Goal: Task Accomplishment & Management: Use online tool/utility

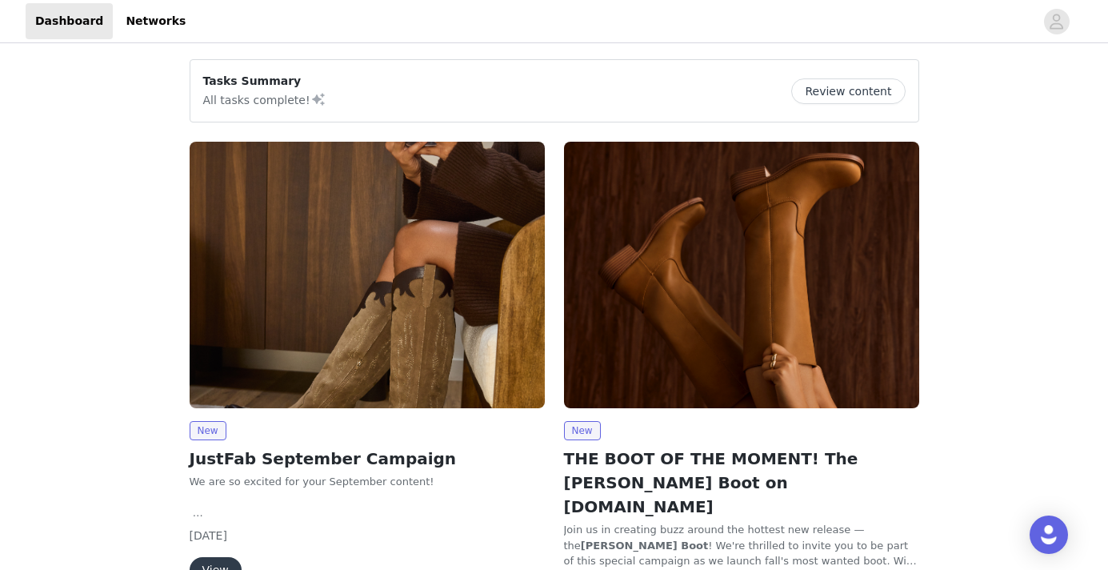
click at [407, 325] on img at bounding box center [367, 275] width 355 height 266
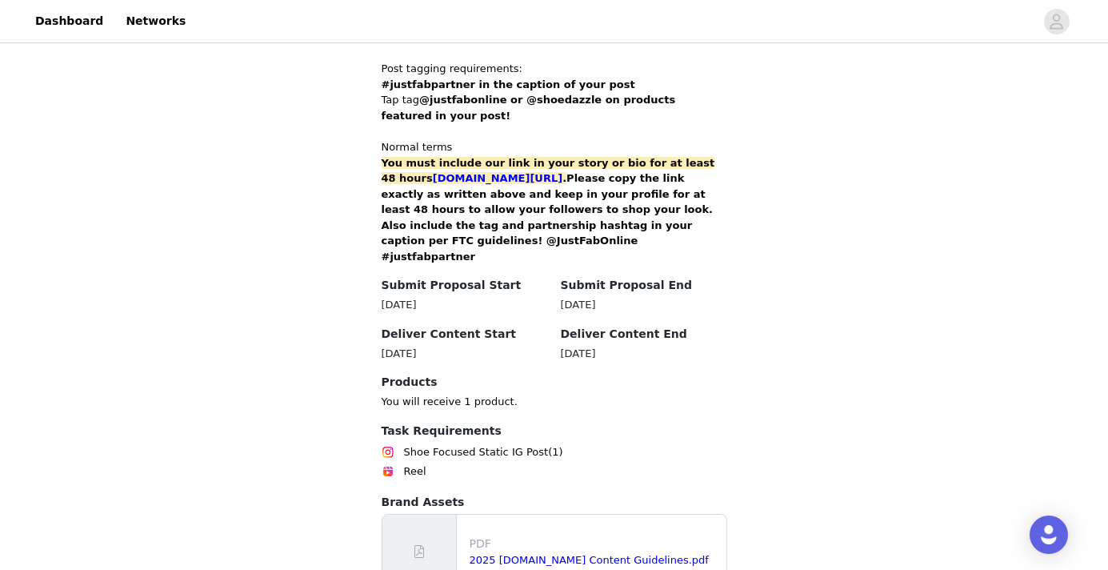
scroll to position [1118, 0]
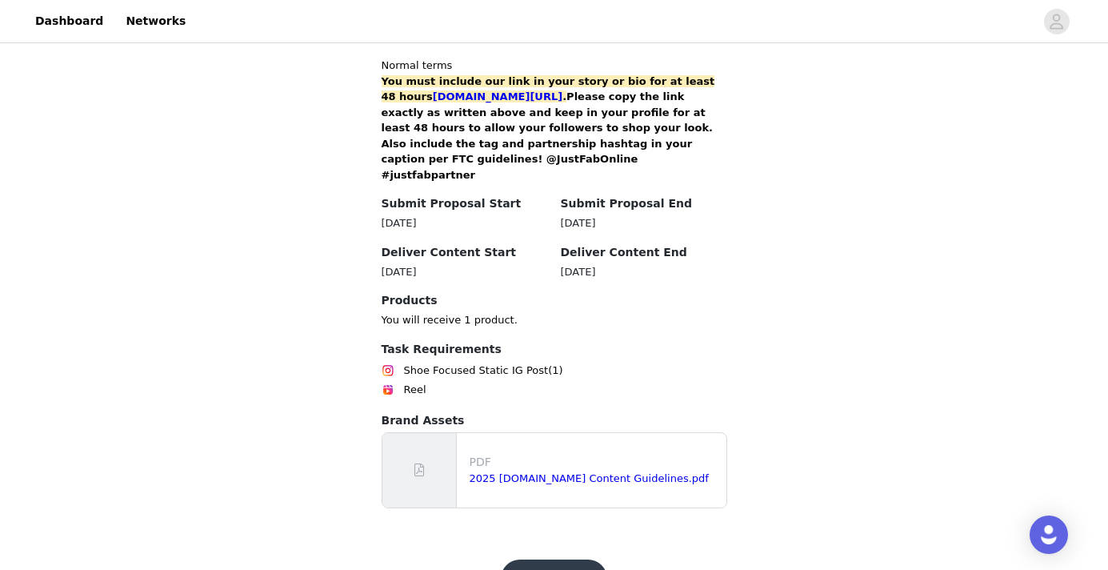
click at [538, 559] on button "Get Started" at bounding box center [554, 578] width 106 height 38
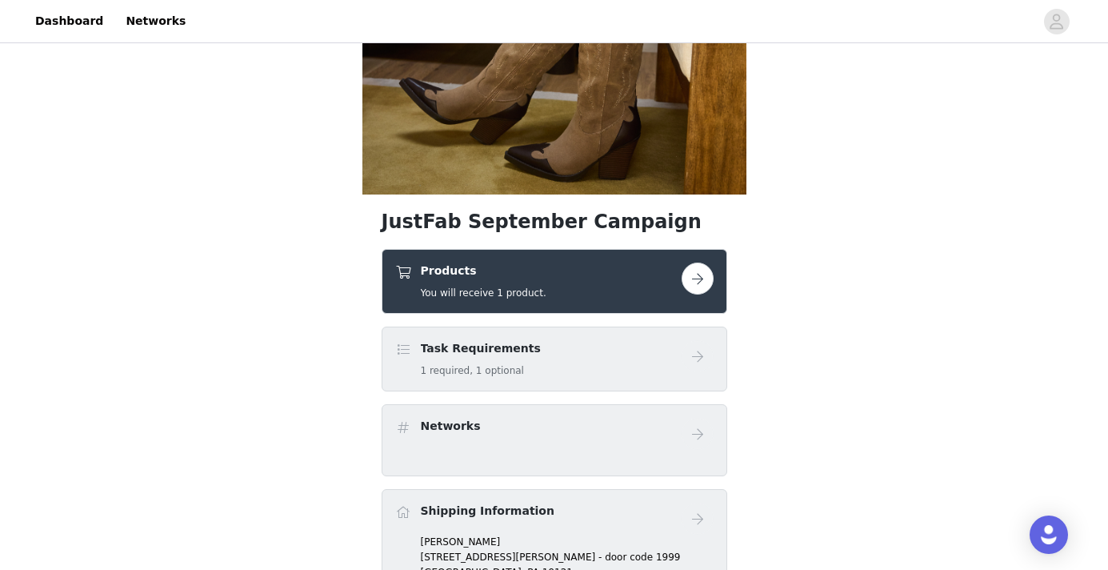
scroll to position [383, 0]
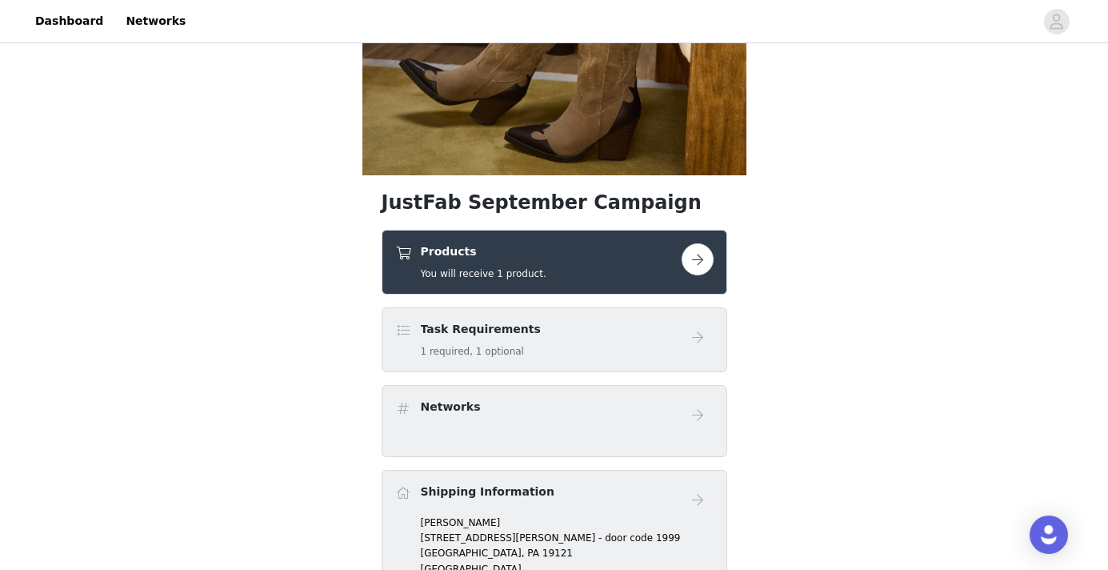
click at [702, 257] on button "button" at bounding box center [698, 259] width 32 height 32
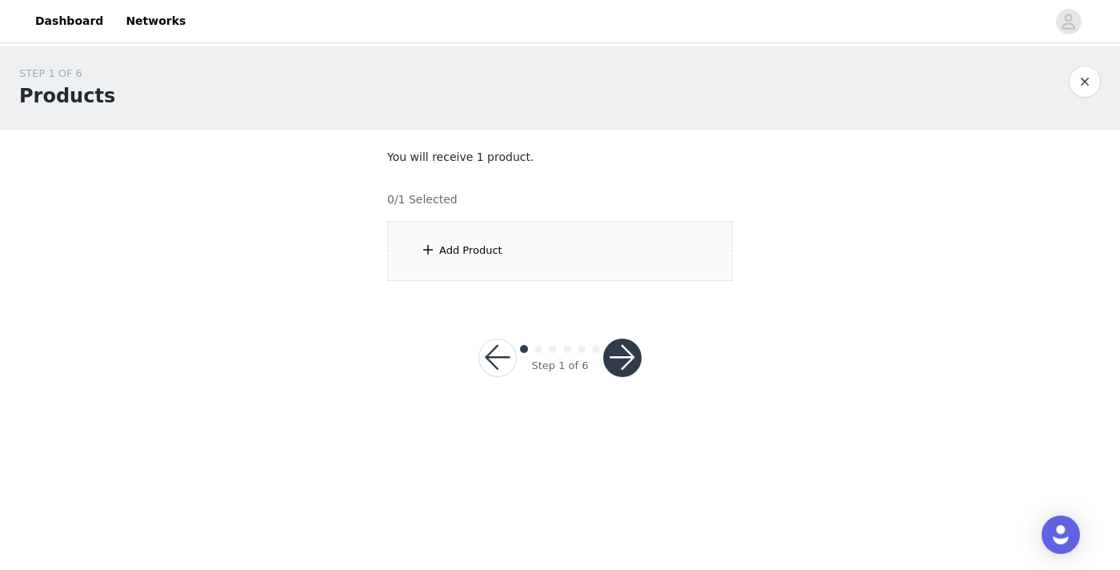
click at [478, 250] on div "Add Product" at bounding box center [470, 250] width 63 height 16
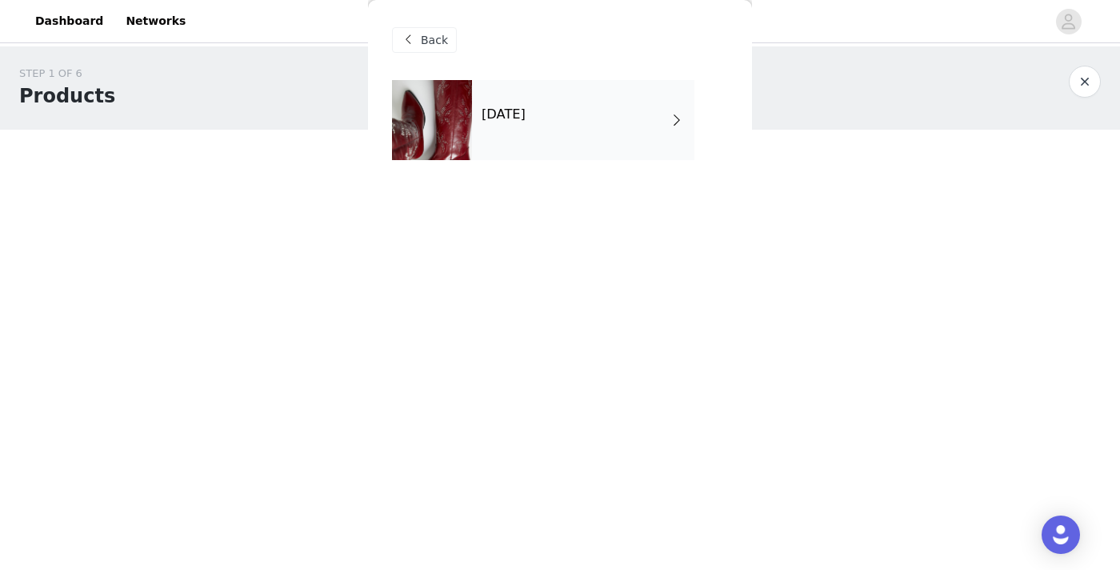
click at [543, 99] on div "[DATE]" at bounding box center [583, 120] width 222 height 80
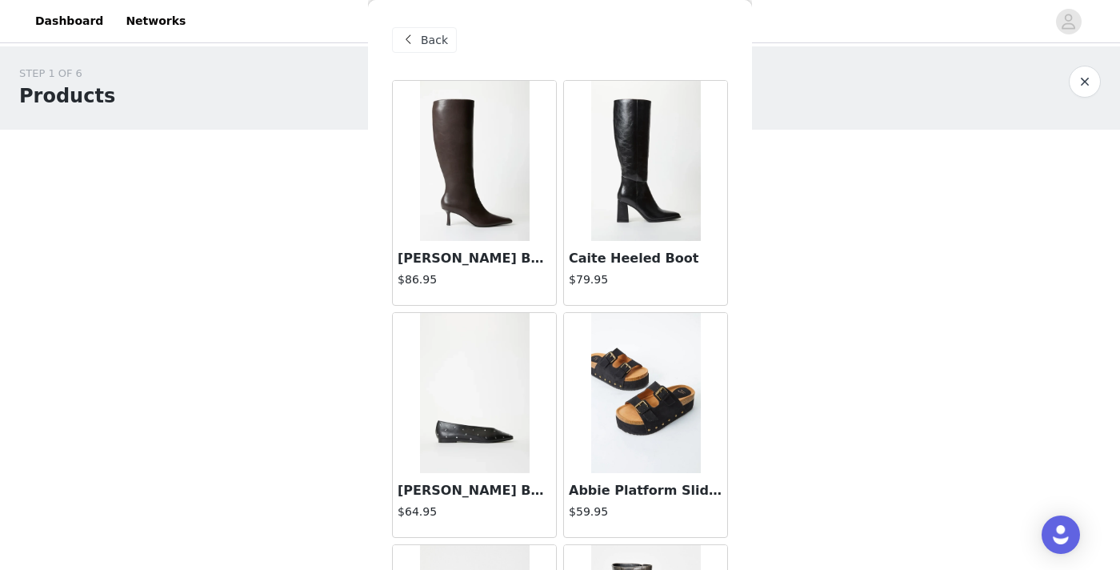
click at [626, 207] on img at bounding box center [646, 161] width 110 height 160
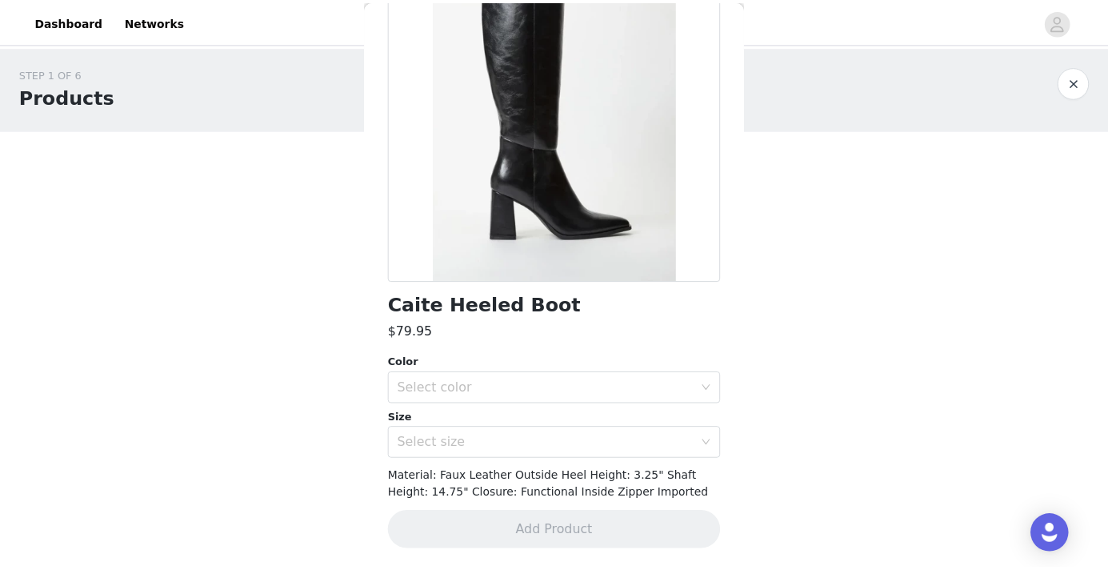
scroll to position [157, 0]
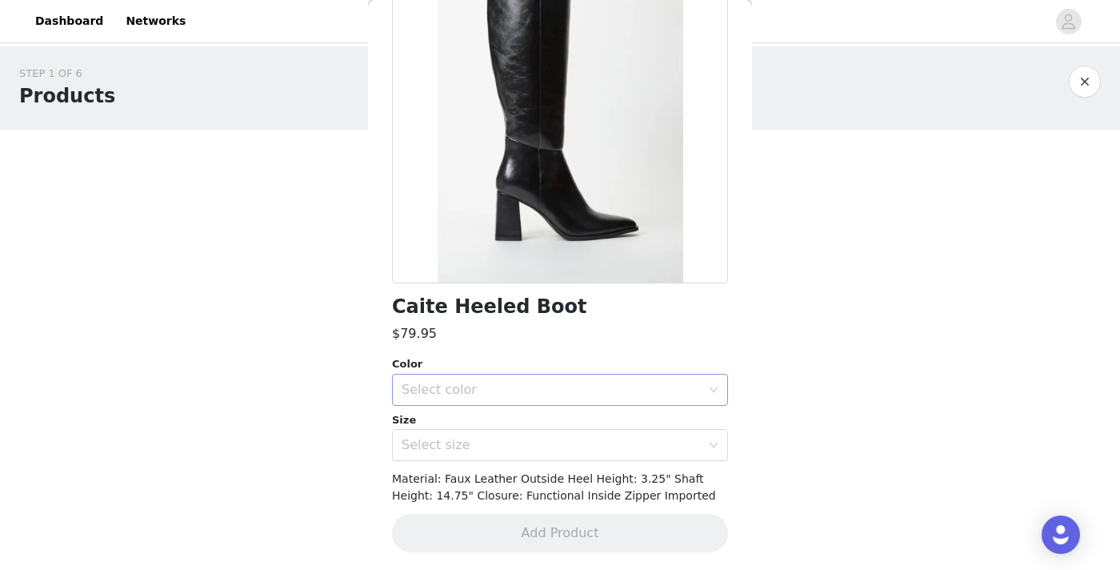
click at [618, 389] on div "Select color" at bounding box center [551, 390] width 299 height 16
click at [558, 419] on li "Black" at bounding box center [554, 425] width 324 height 26
click at [556, 452] on div "Select size" at bounding box center [551, 445] width 299 height 16
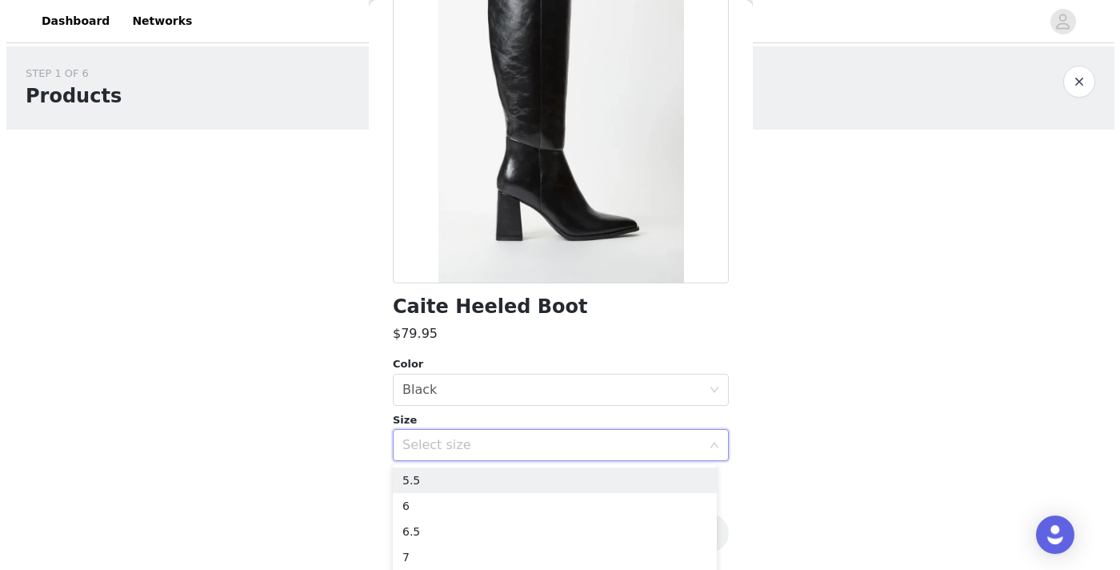
scroll to position [158, 0]
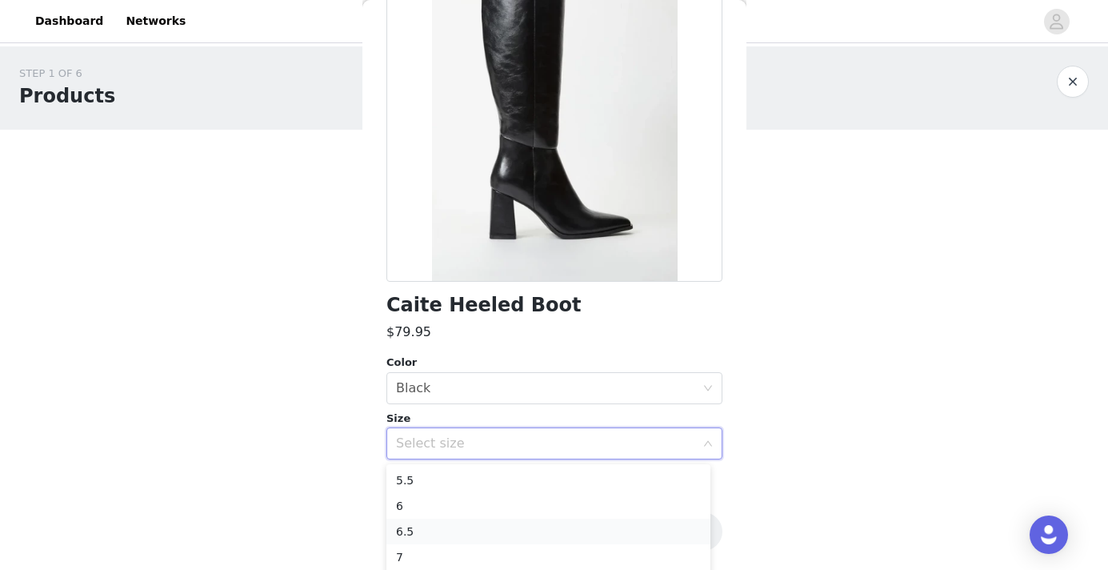
click at [418, 528] on li "6.5" at bounding box center [548, 531] width 324 height 26
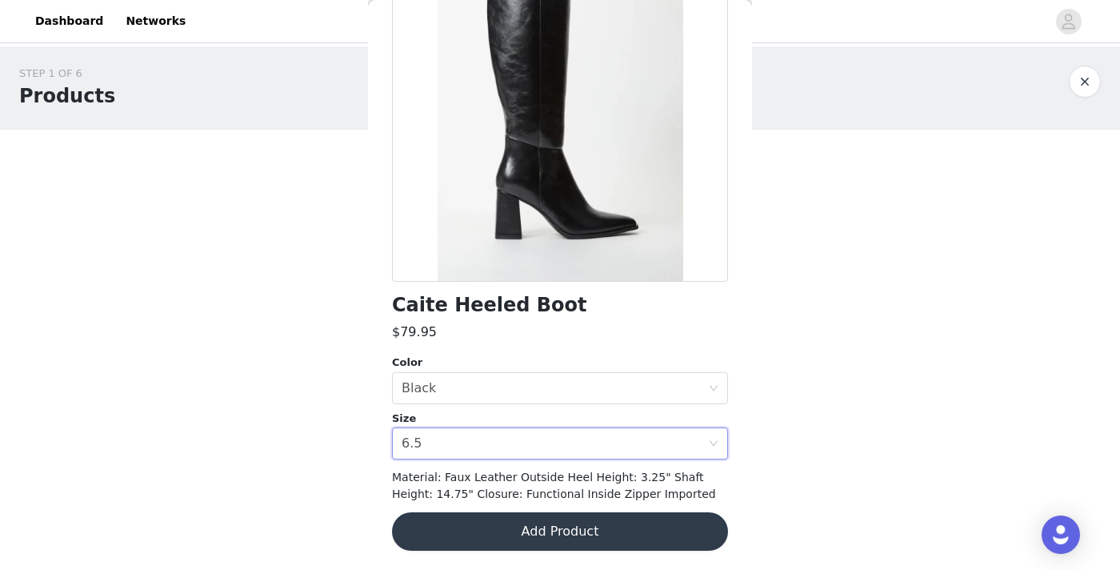
click at [570, 534] on button "Add Product" at bounding box center [560, 531] width 336 height 38
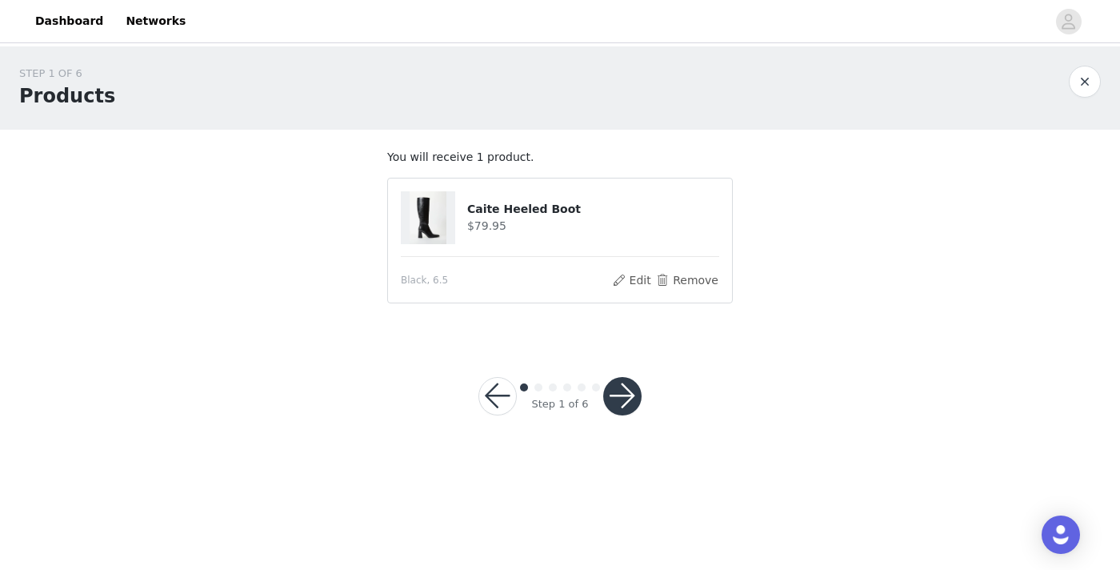
click at [490, 390] on button "button" at bounding box center [497, 396] width 38 height 38
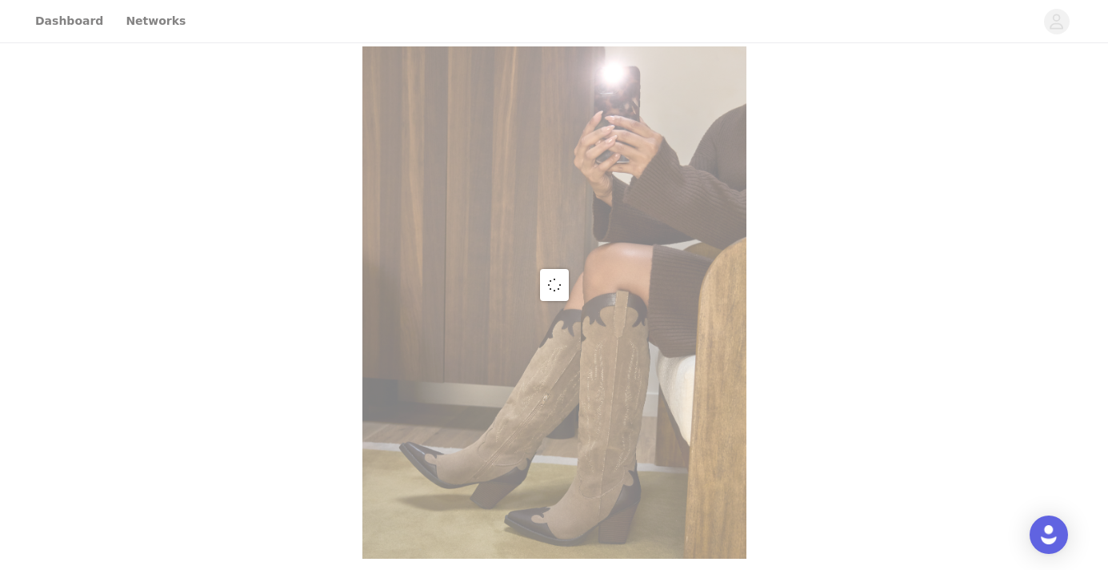
click at [499, 398] on div at bounding box center [554, 285] width 1108 height 570
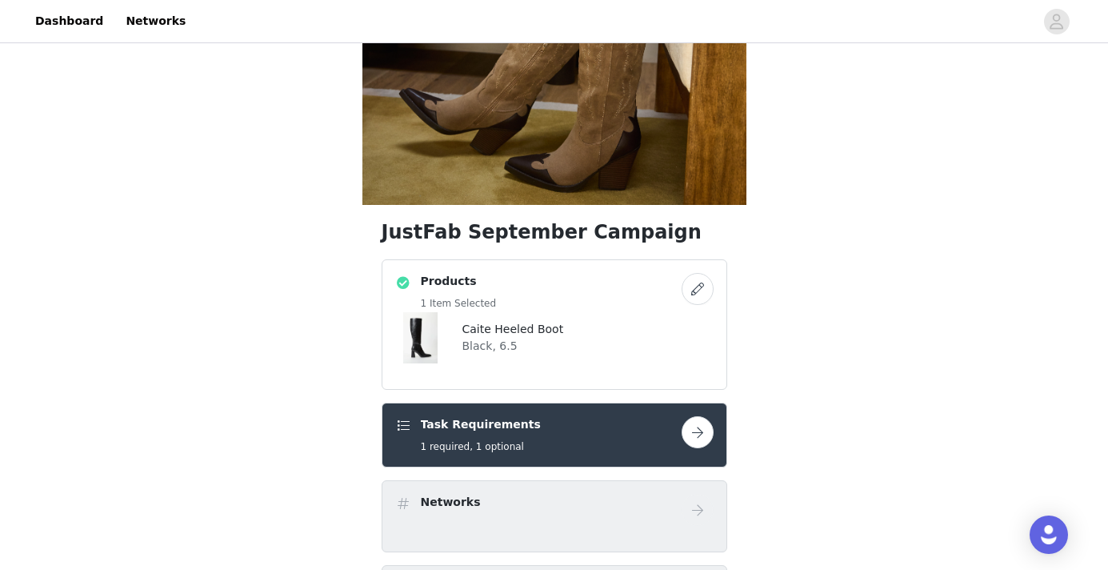
scroll to position [354, 0]
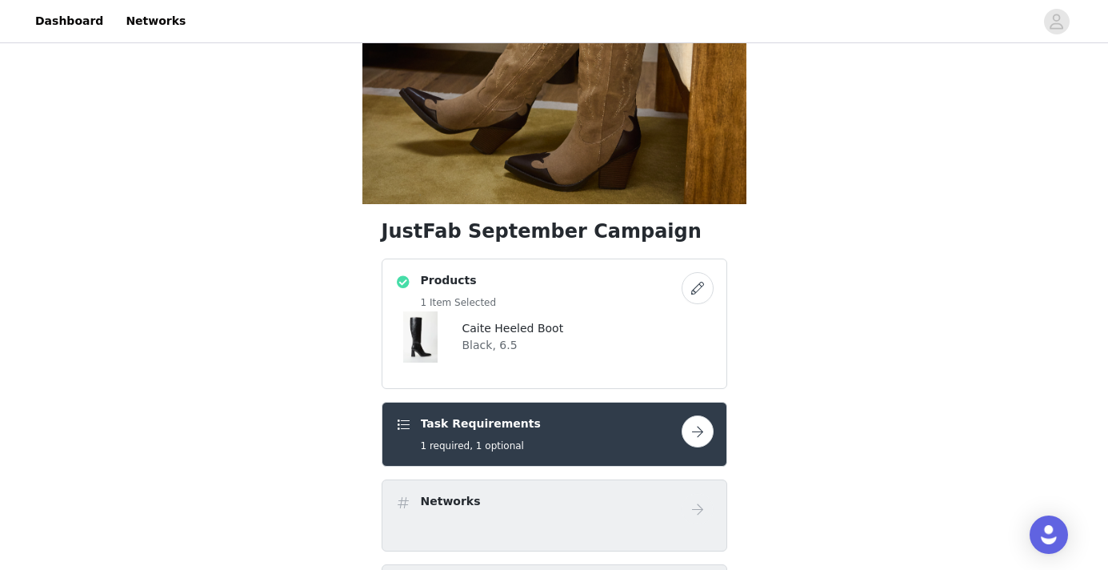
click at [563, 338] on div "Caite Heeled Boot Black, 6.5" at bounding box center [554, 336] width 318 height 51
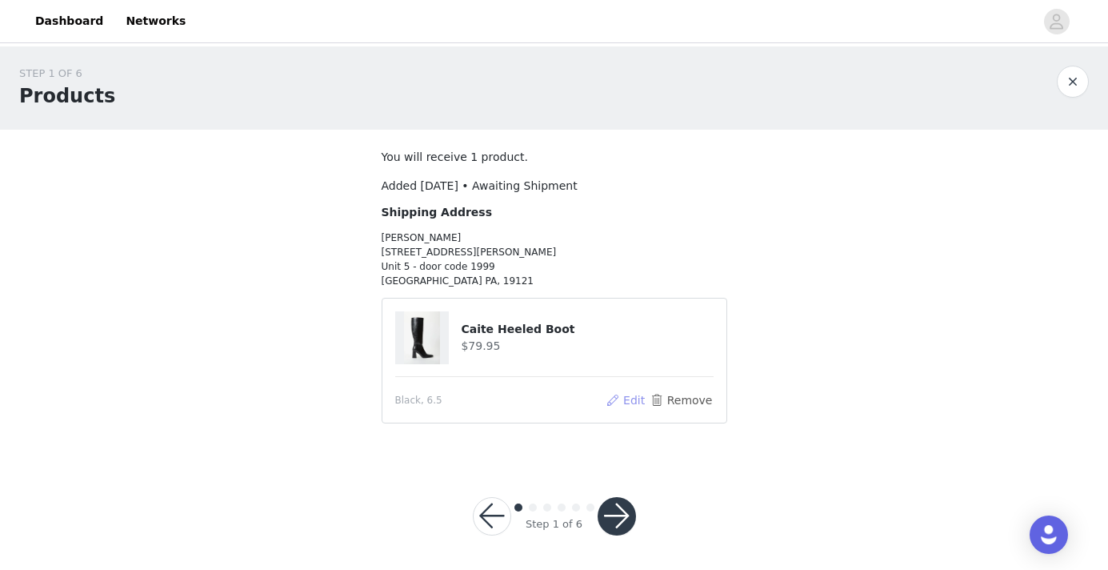
click at [621, 401] on button "Edit" at bounding box center [626, 399] width 41 height 19
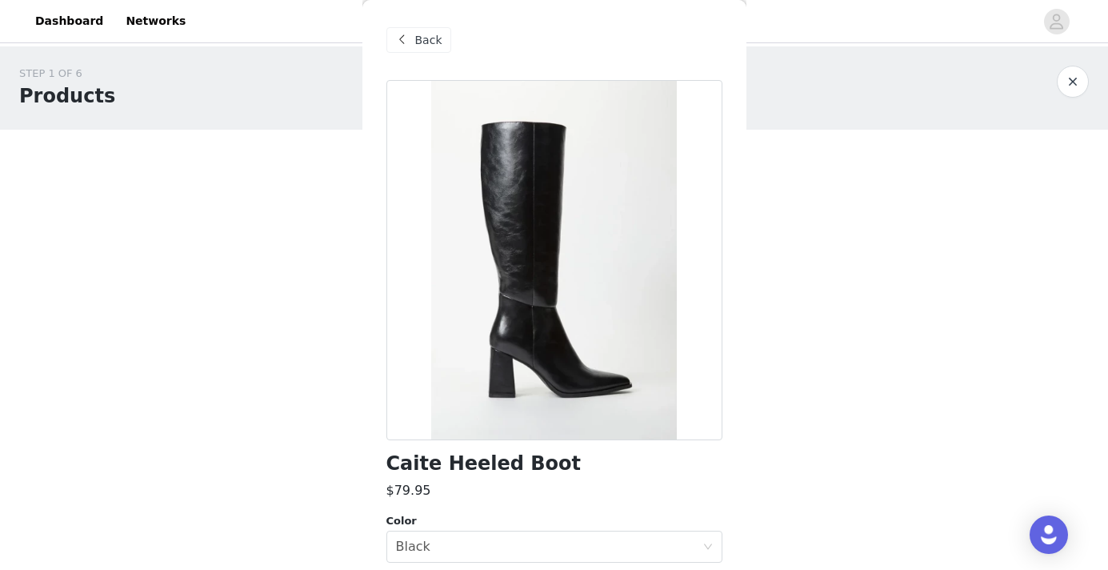
click at [433, 40] on span "Back" at bounding box center [428, 40] width 27 height 17
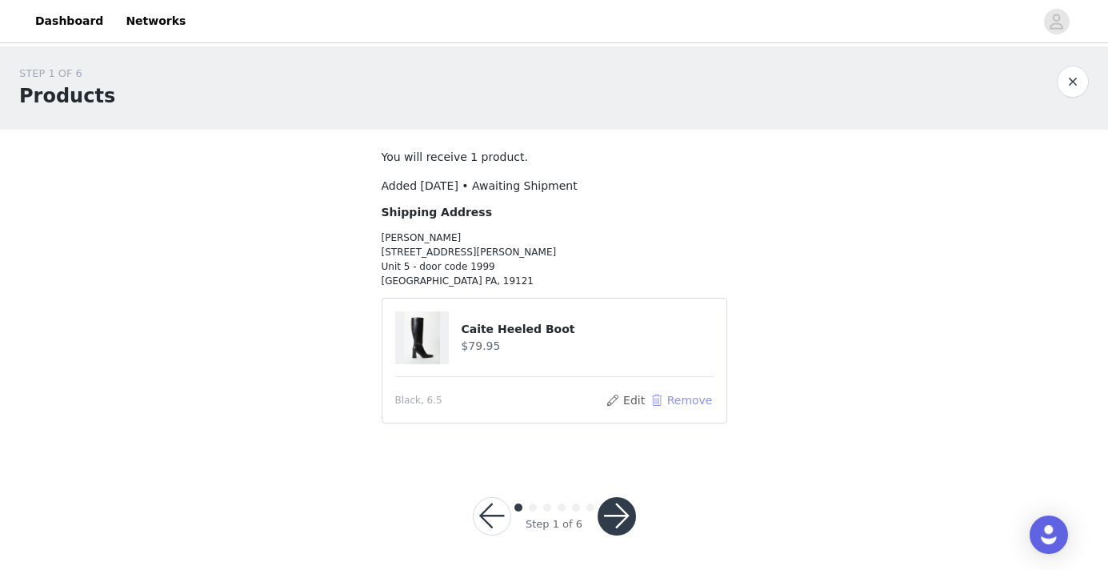
click at [669, 399] on button "Remove" at bounding box center [681, 399] width 64 height 19
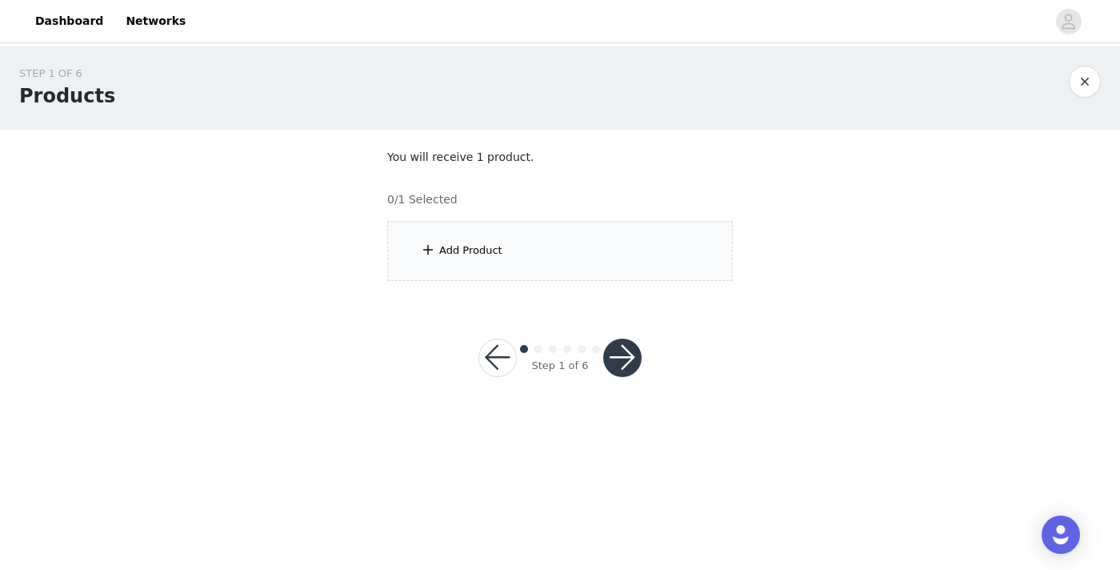
click at [479, 260] on div "Add Product" at bounding box center [560, 251] width 346 height 60
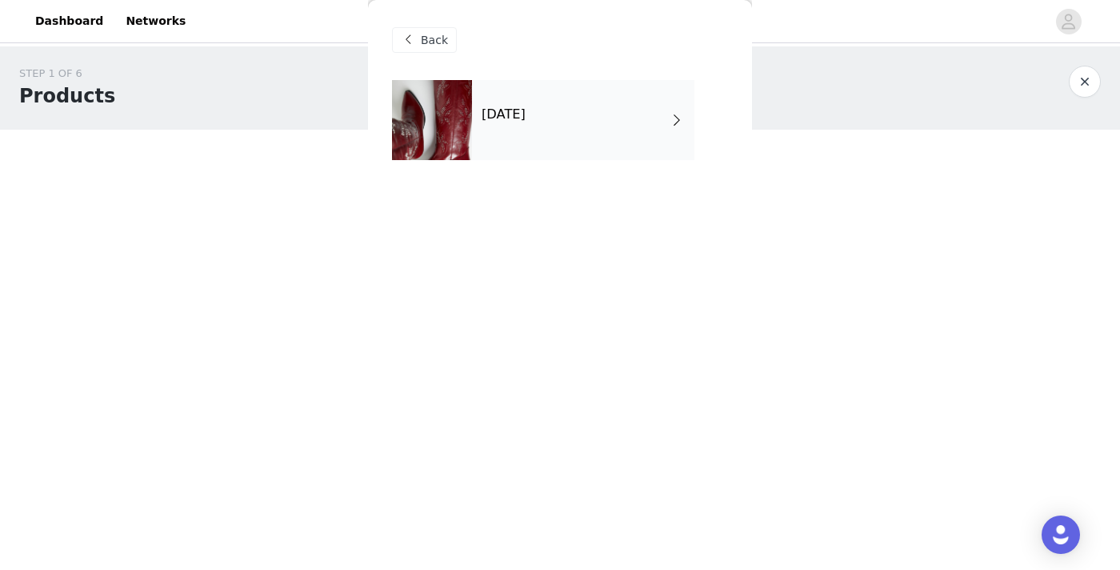
click at [525, 130] on div "[DATE]" at bounding box center [583, 120] width 222 height 80
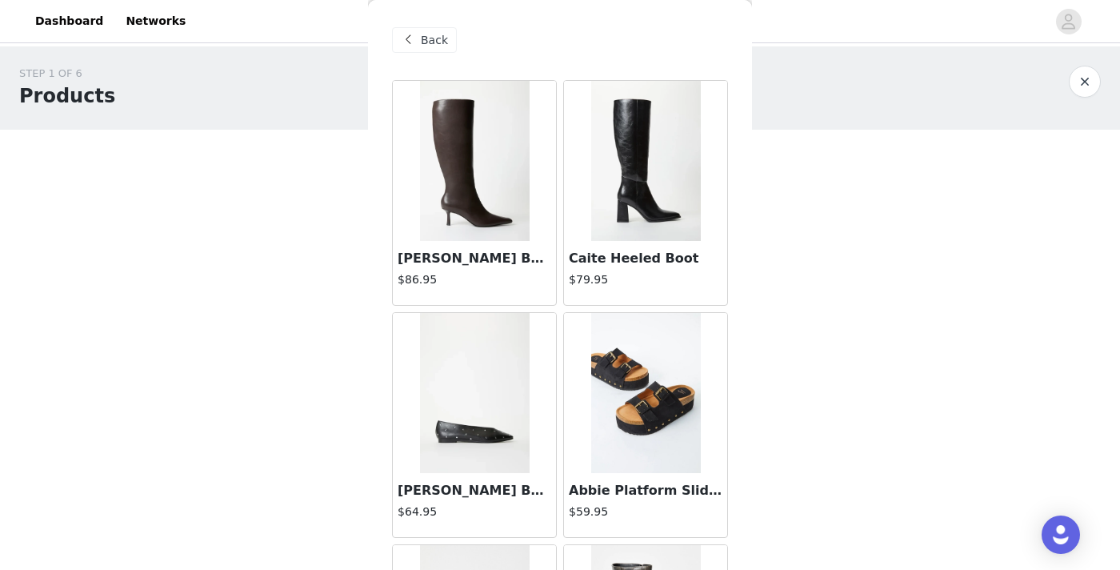
click at [486, 226] on img at bounding box center [475, 161] width 110 height 160
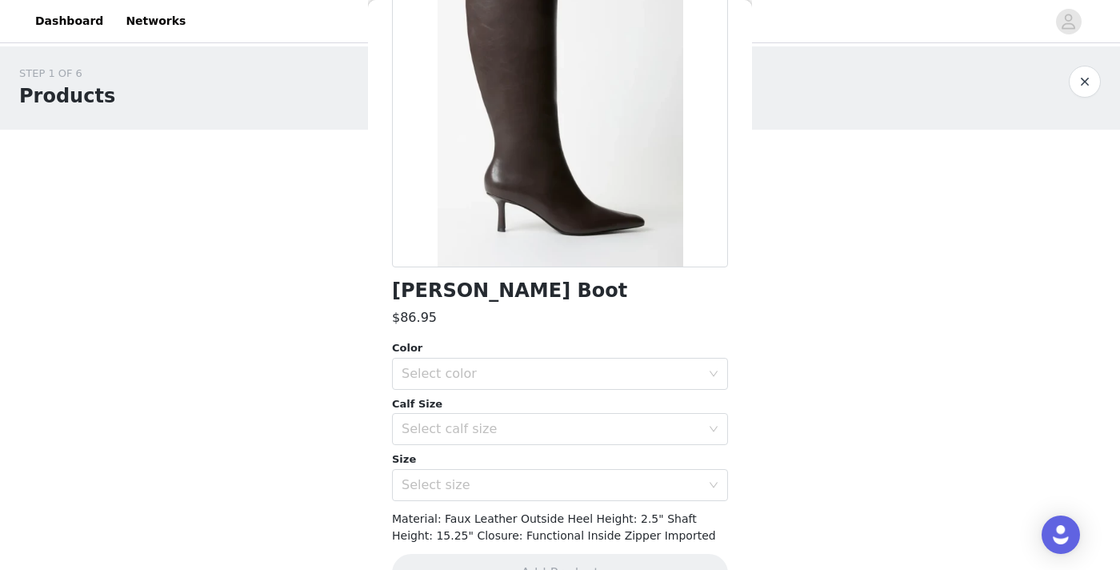
scroll to position [214, 0]
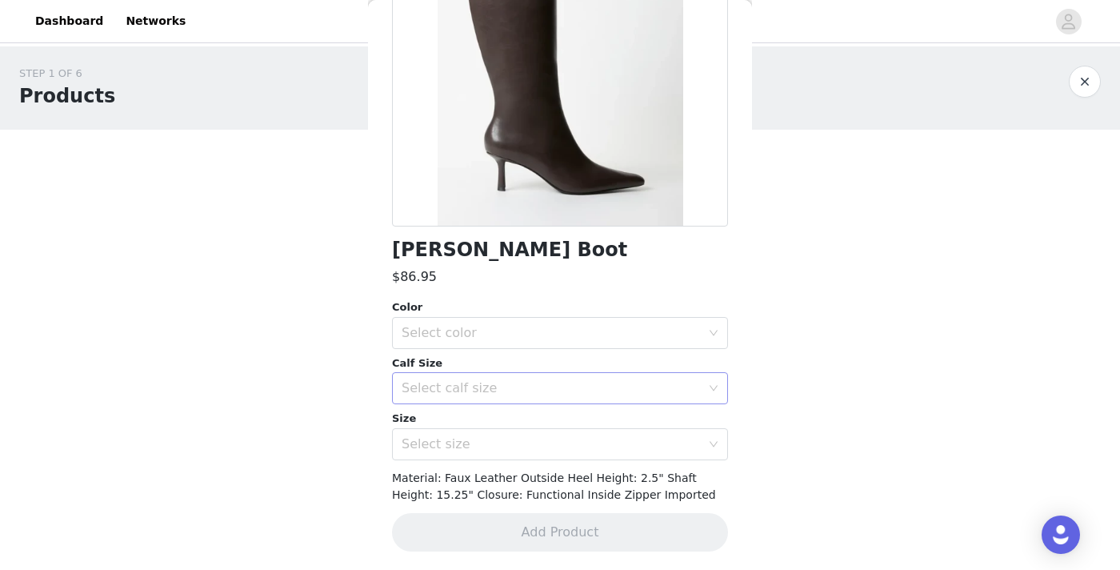
click at [661, 387] on div "Select calf size" at bounding box center [551, 388] width 299 height 16
click at [636, 422] on li "Wide" at bounding box center [554, 423] width 324 height 26
click at [679, 333] on div "Select color" at bounding box center [551, 333] width 299 height 16
click at [606, 364] on li "Cacao Brown" at bounding box center [554, 367] width 324 height 26
click at [578, 442] on div "Select size" at bounding box center [551, 444] width 299 height 16
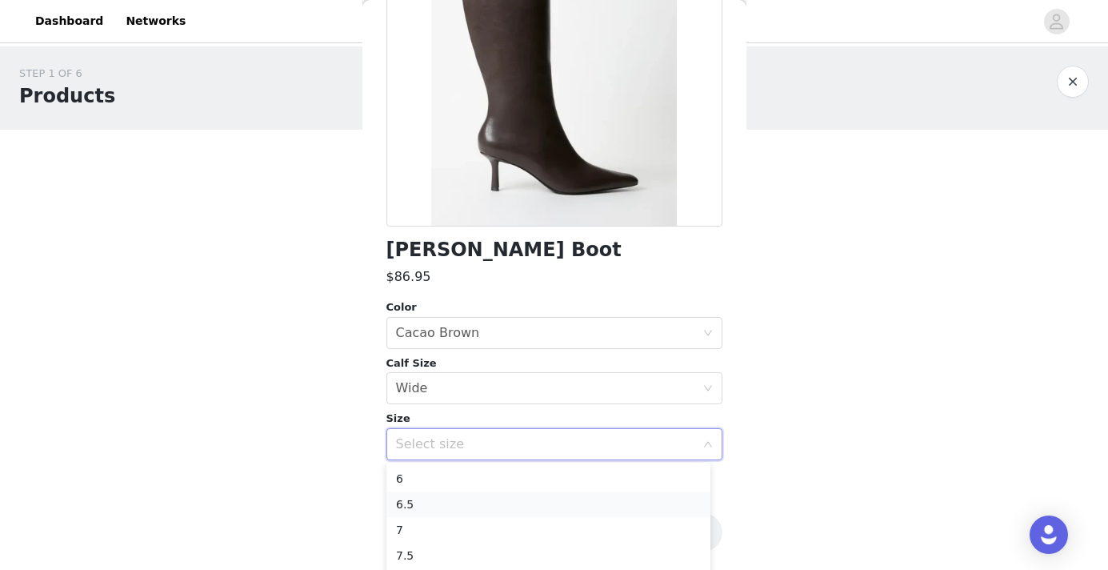
click at [538, 494] on li "6.5" at bounding box center [548, 504] width 324 height 26
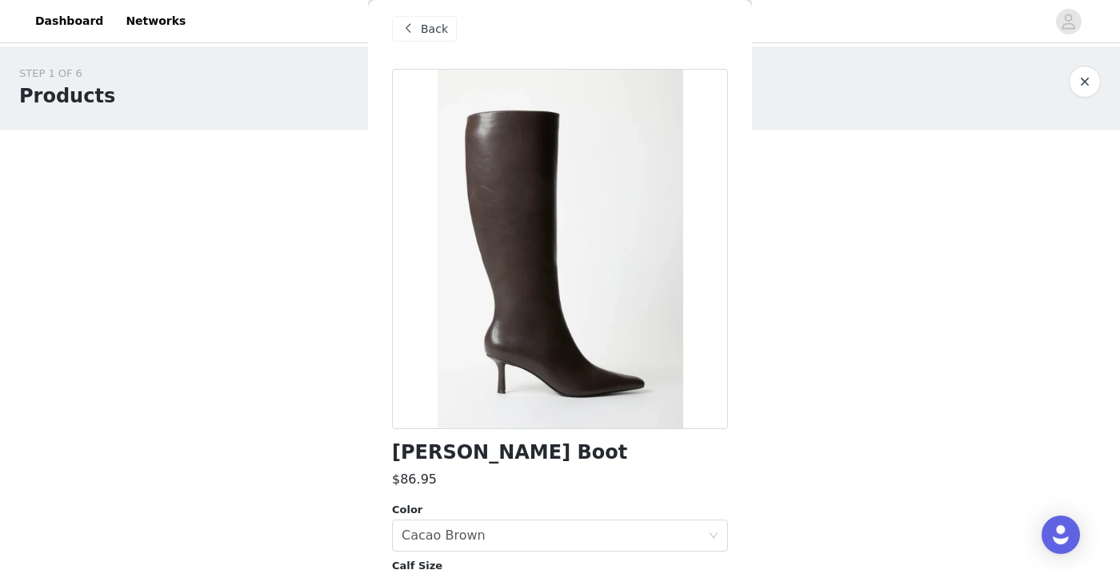
scroll to position [9, 0]
